Goal: Find specific page/section: Find specific page/section

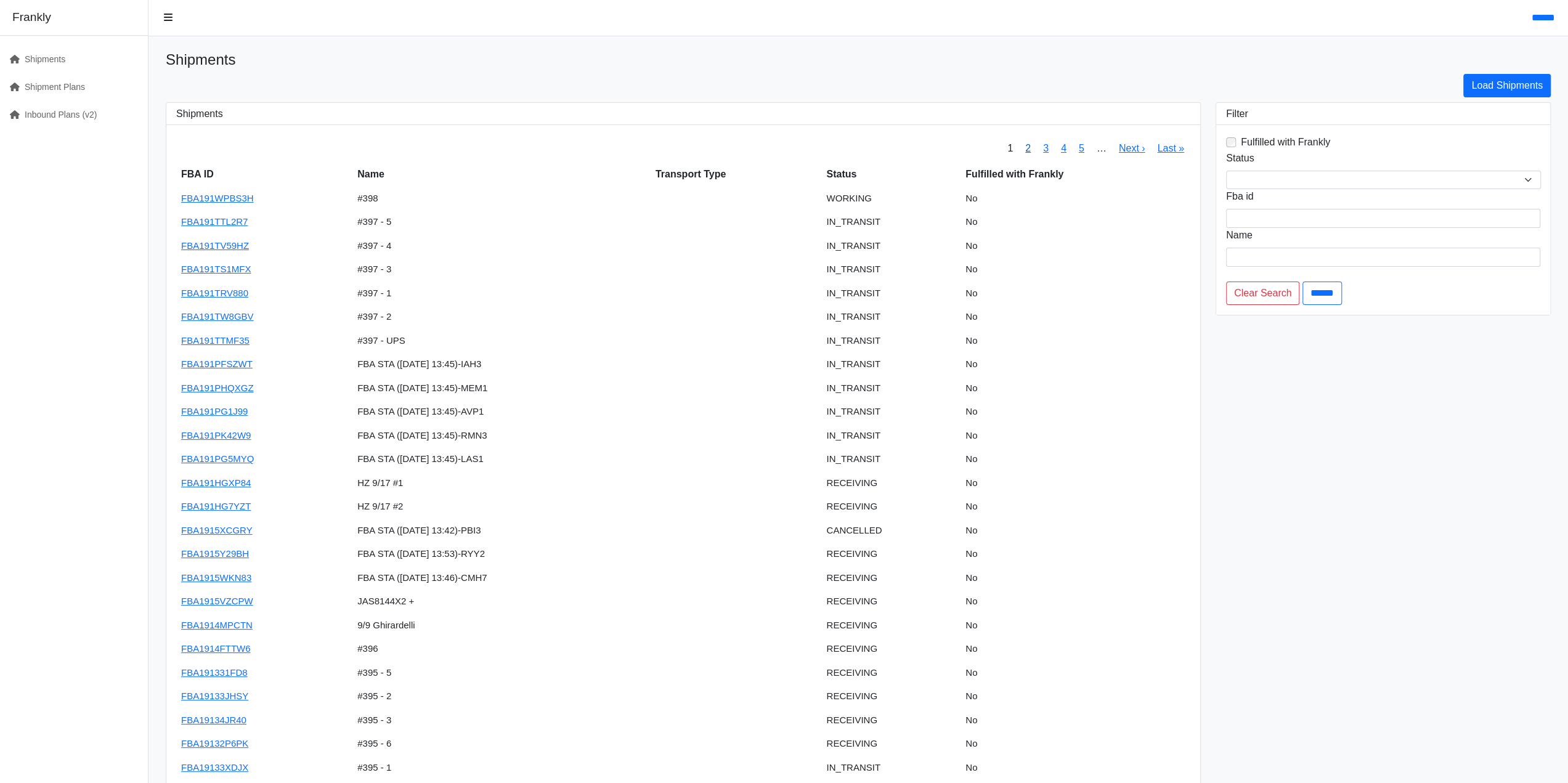
click at [1027, 150] on link "2" at bounding box center [1028, 148] width 6 height 11
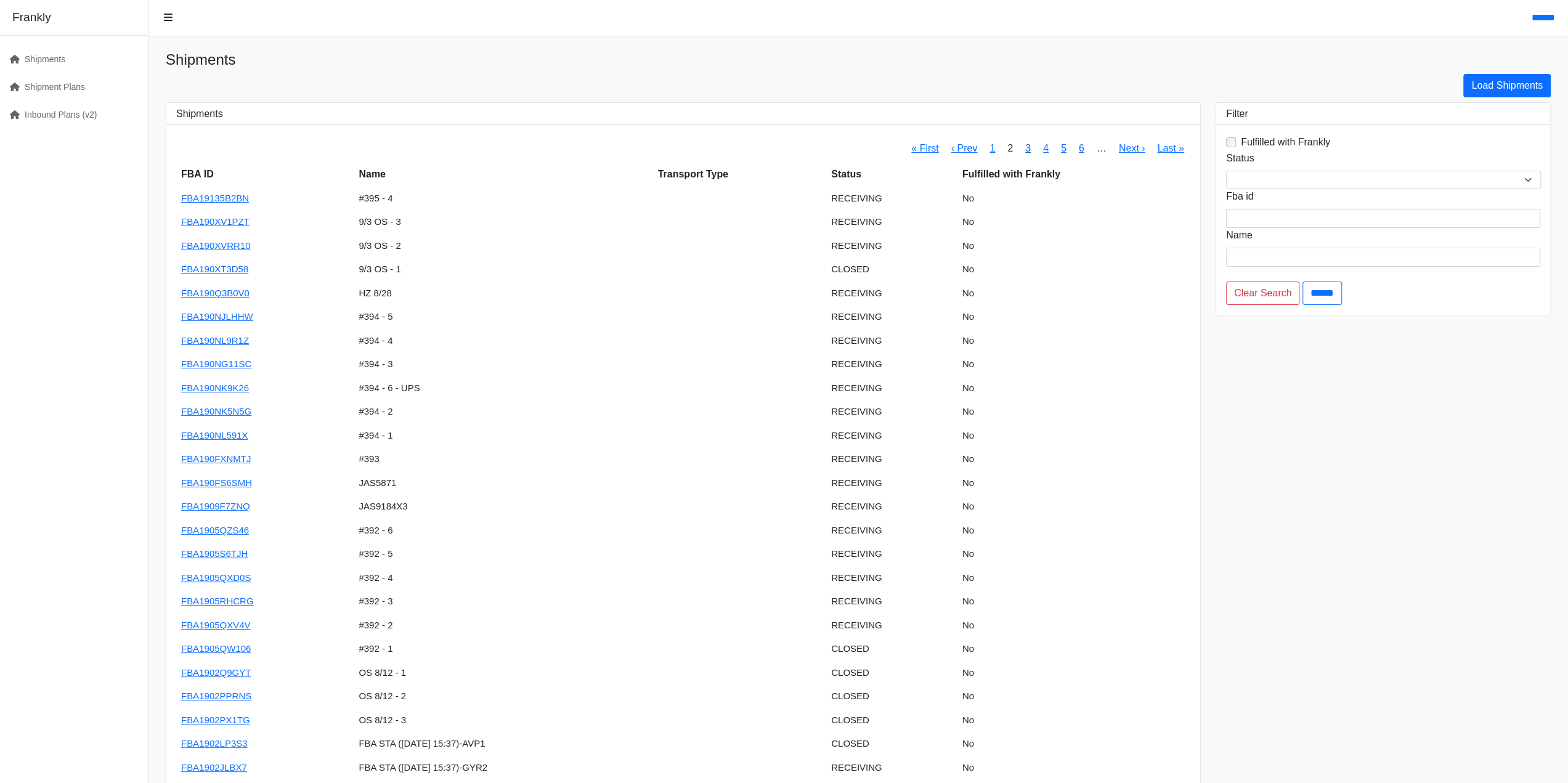
click at [1027, 152] on link "3" at bounding box center [1028, 148] width 6 height 11
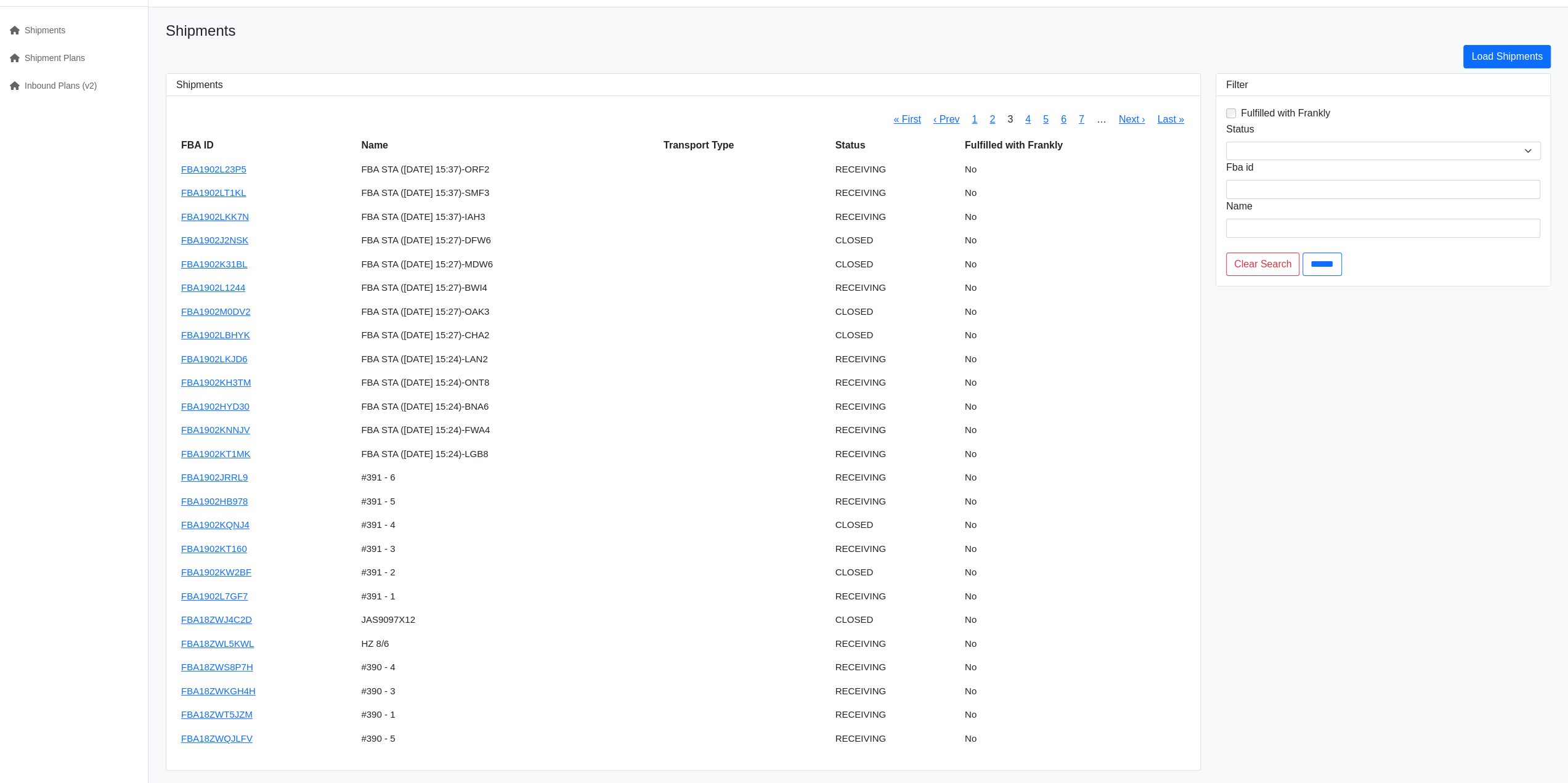
scroll to position [44, 0]
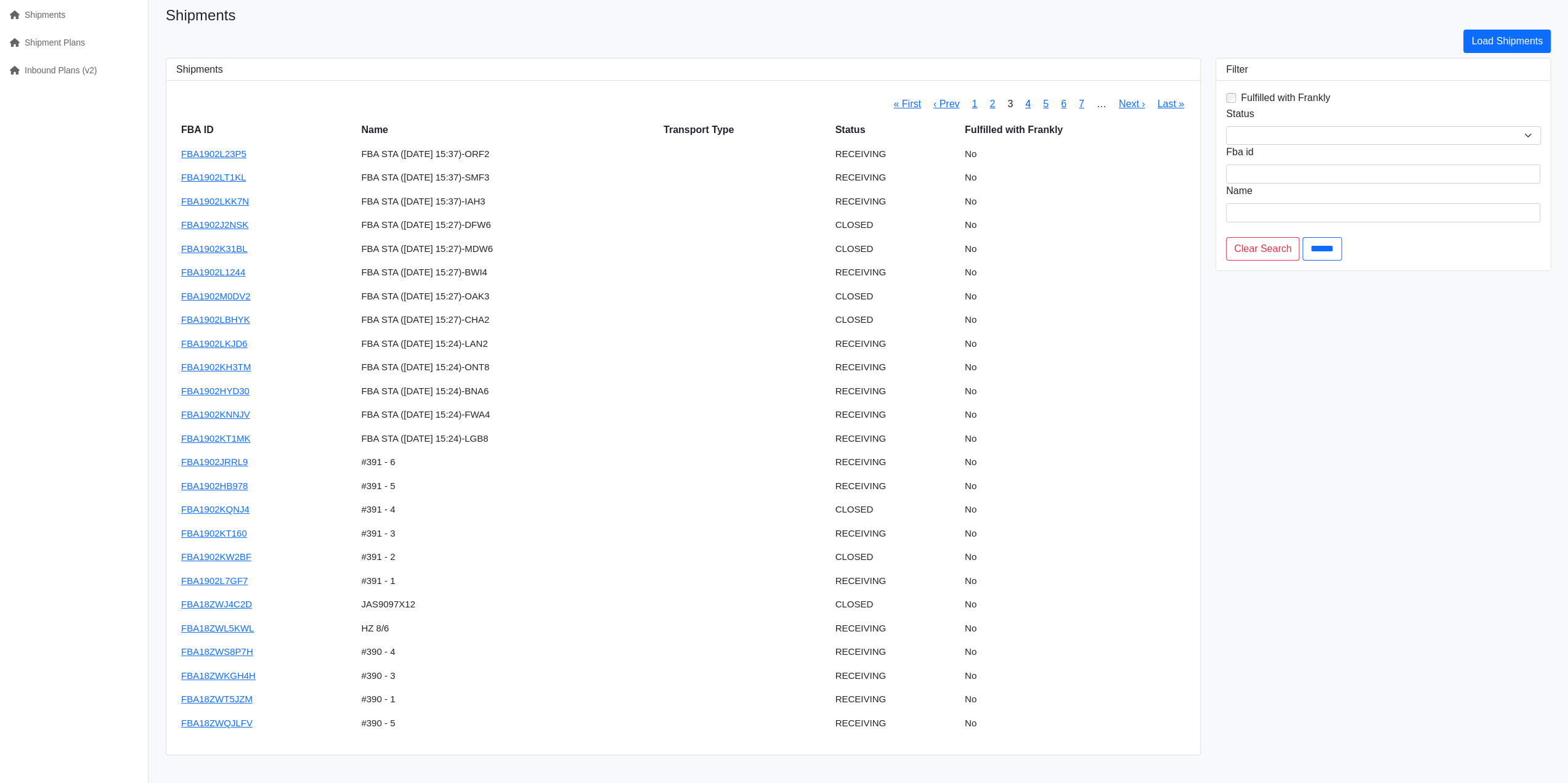
click at [1026, 101] on link "4" at bounding box center [1028, 103] width 6 height 11
